Goal: Task Accomplishment & Management: Manage account settings

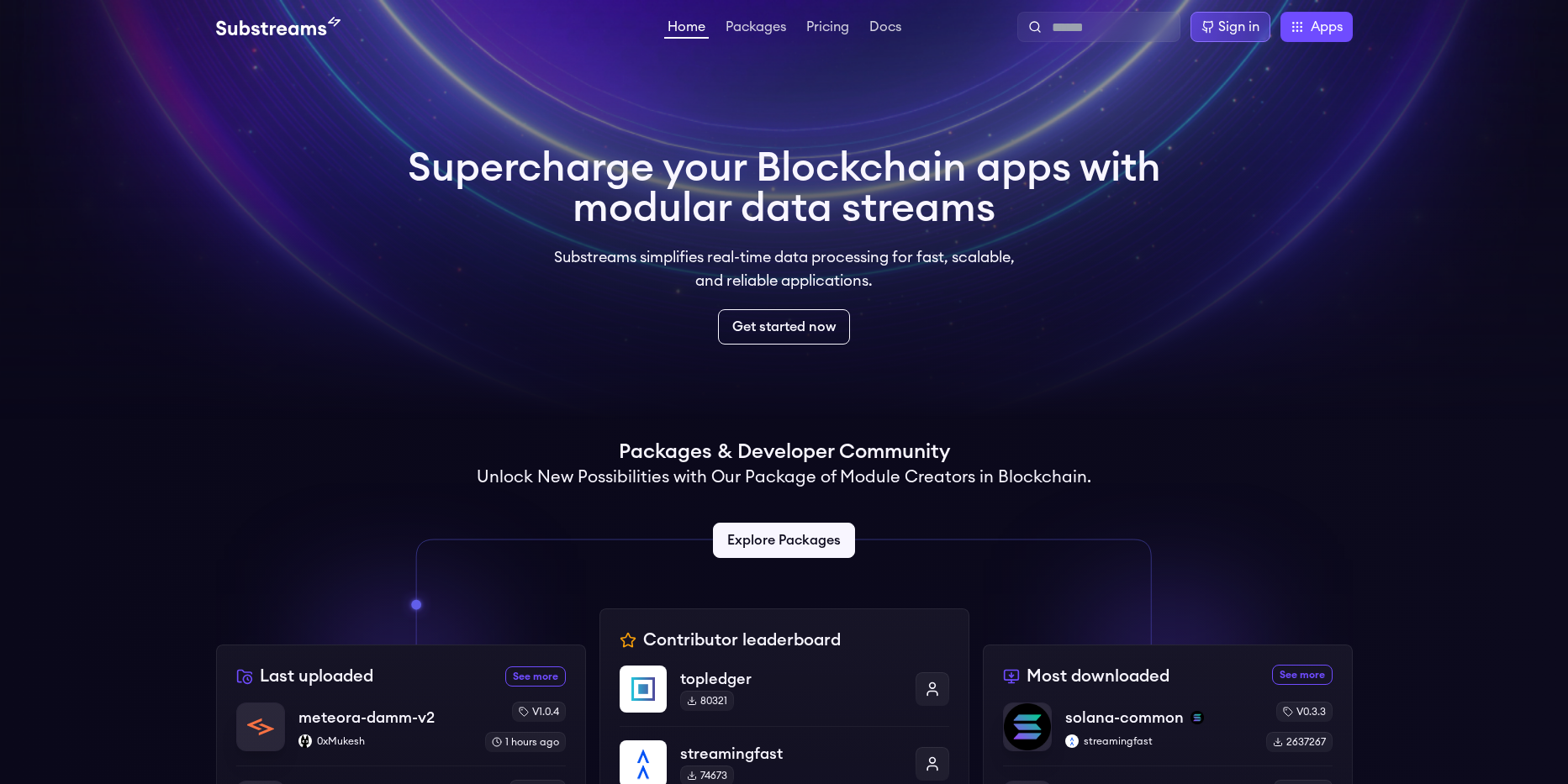
click at [1223, 21] on div "Sign in" at bounding box center [1238, 26] width 41 height 20
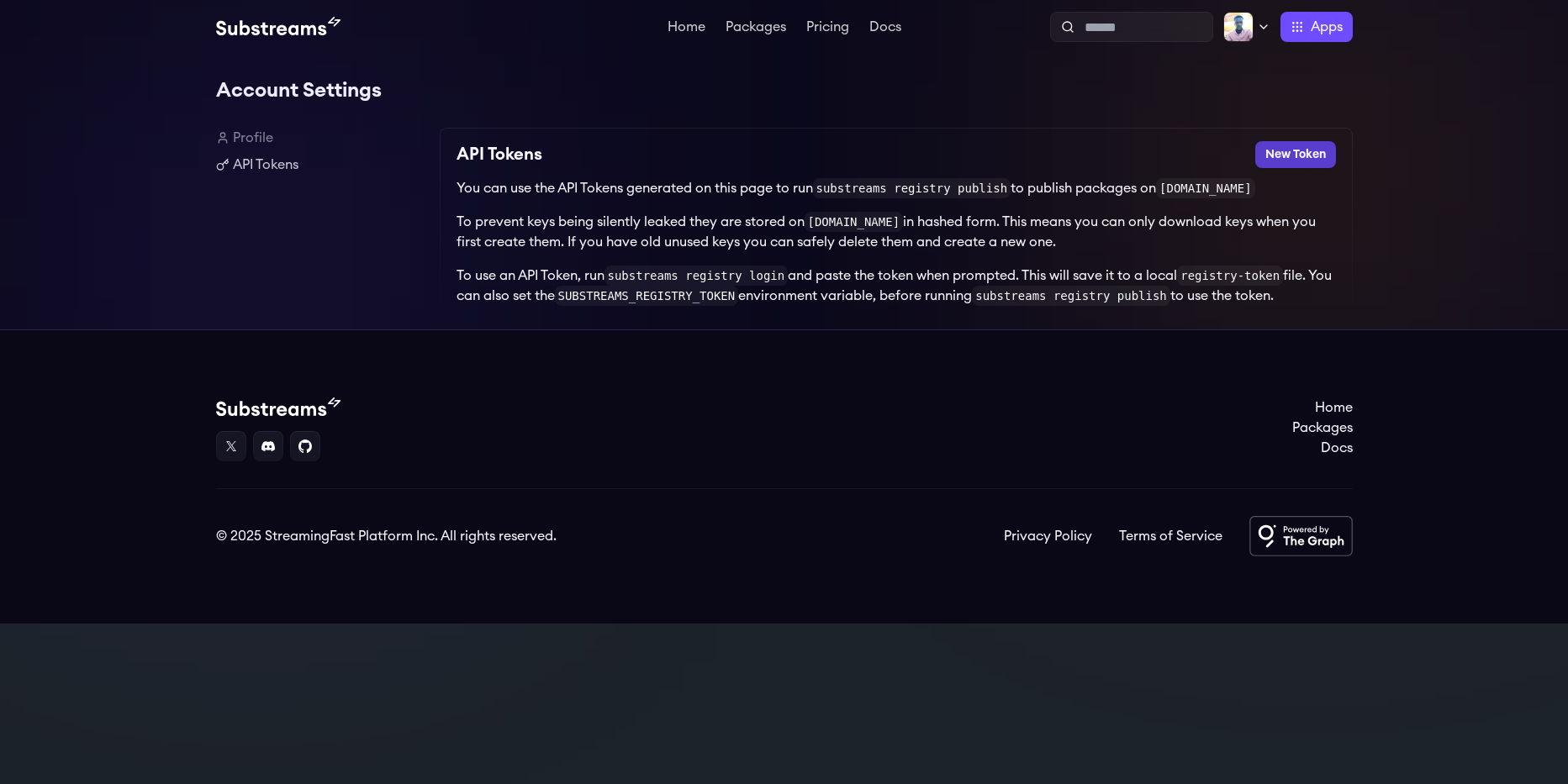
click at [1283, 159] on button "New Token" at bounding box center [1295, 154] width 81 height 27
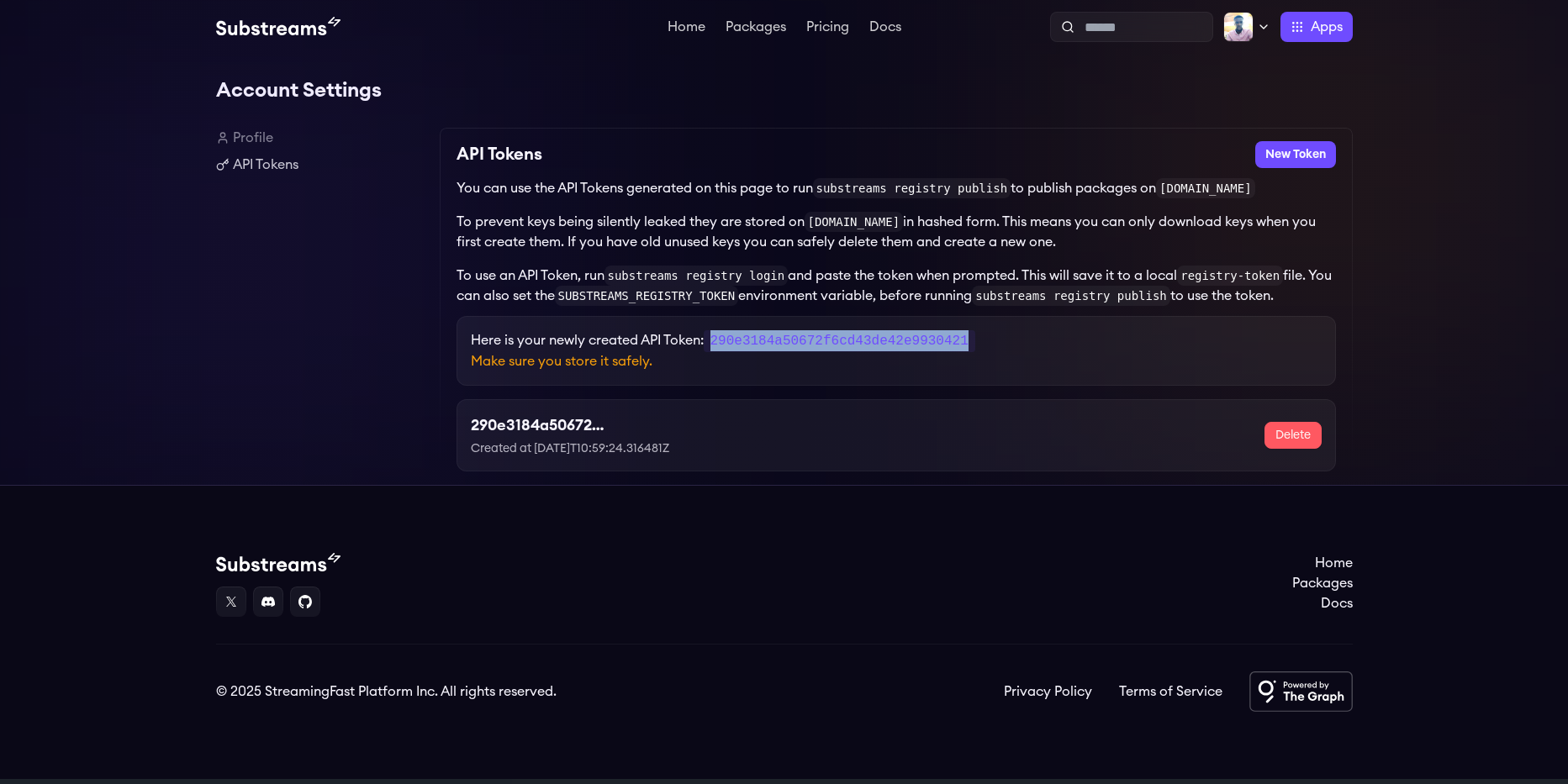
drag, startPoint x: 712, startPoint y: 350, endPoint x: 1037, endPoint y: 341, distance: 325.1
click at [1037, 341] on p "Here is your newly created API Token: 290e3184a50672f6cd43de42e9930421" at bounding box center [896, 340] width 851 height 21
copy code "290e3184a50672f6cd43de42e9930421"
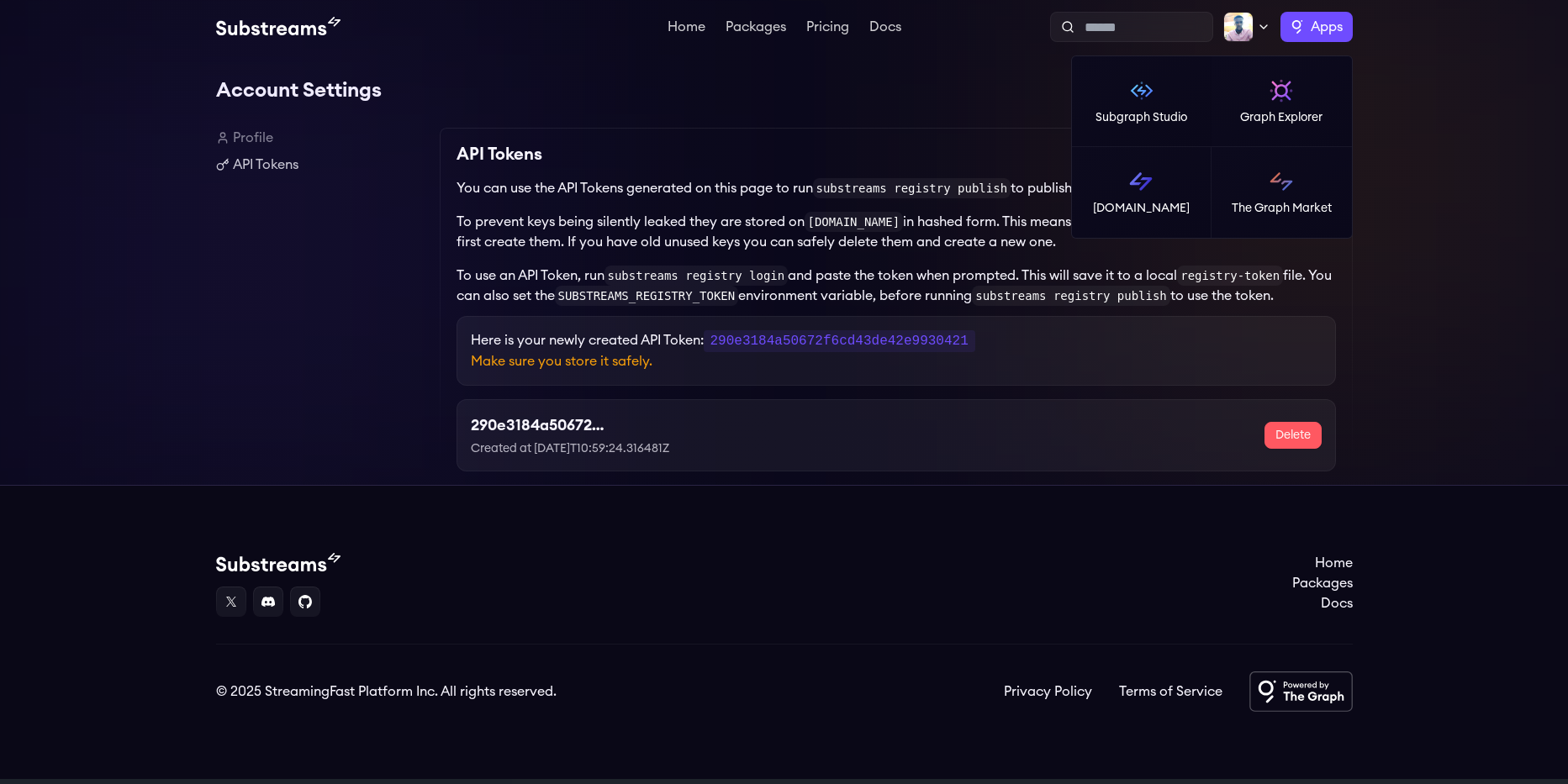
click at [1298, 30] on label "Apps" at bounding box center [1316, 27] width 72 height 30
click at [1298, 30] on img at bounding box center [1296, 26] width 13 height 13
click at [1121, 112] on p "Subgraph Studio" at bounding box center [1141, 117] width 91 height 17
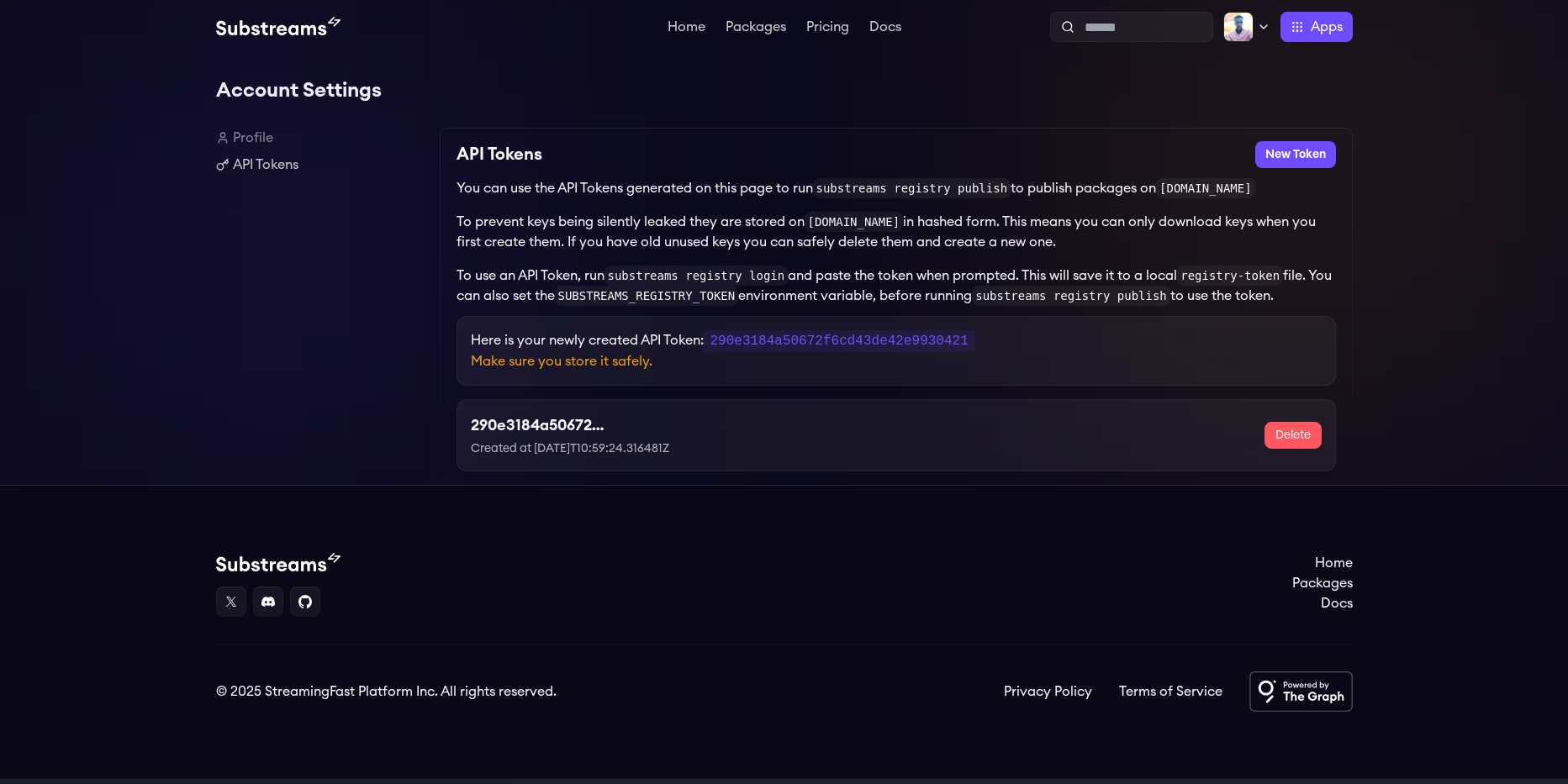
click at [1487, 137] on div "Account Settings Profile API Tokens API Tokens New Token You can use the API To…" at bounding box center [784, 269] width 1568 height 431
